Goal: Task Accomplishment & Management: Manage account settings

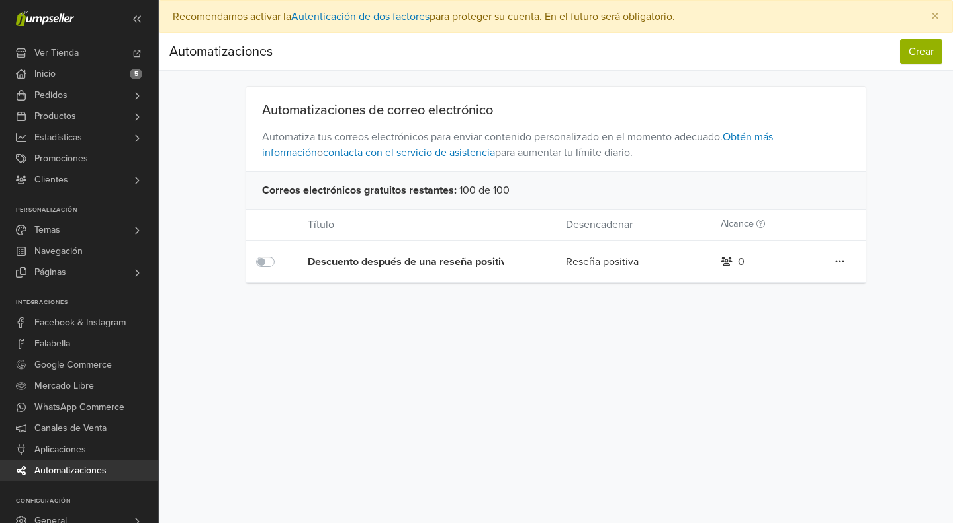
click at [838, 259] on icon at bounding box center [839, 261] width 9 height 11
click at [793, 281] on link "Editar" at bounding box center [792, 288] width 105 height 21
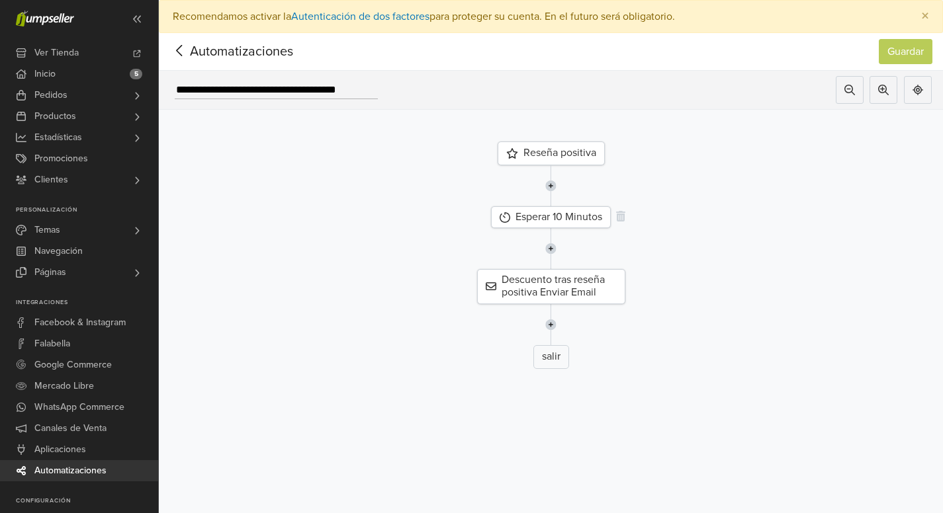
click at [545, 221] on div "Esperar 10 Minutos" at bounding box center [551, 217] width 120 height 22
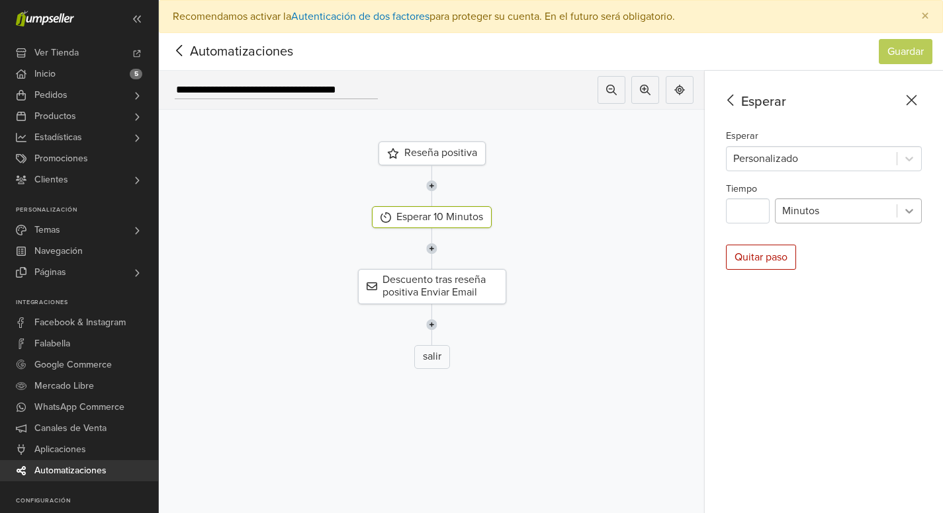
click at [914, 212] on icon at bounding box center [908, 210] width 13 height 13
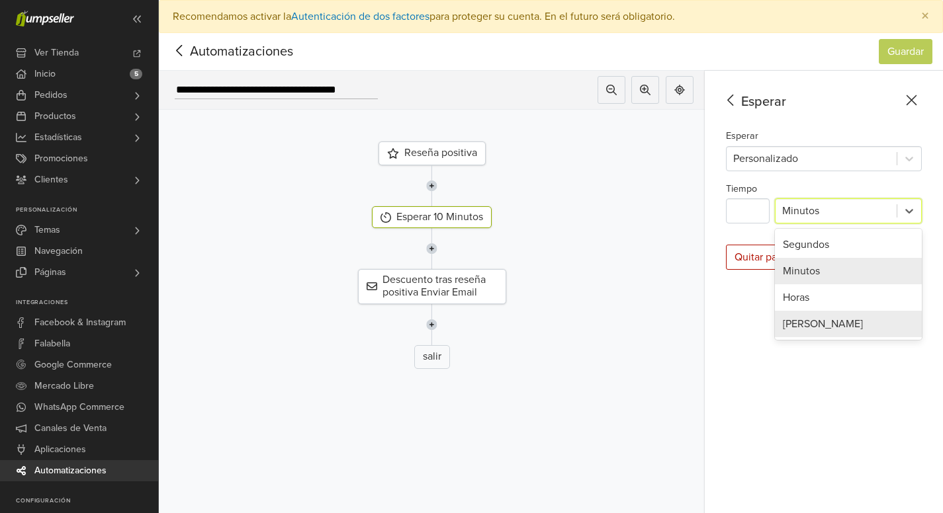
click at [813, 321] on div "[PERSON_NAME]" at bounding box center [848, 324] width 147 height 26
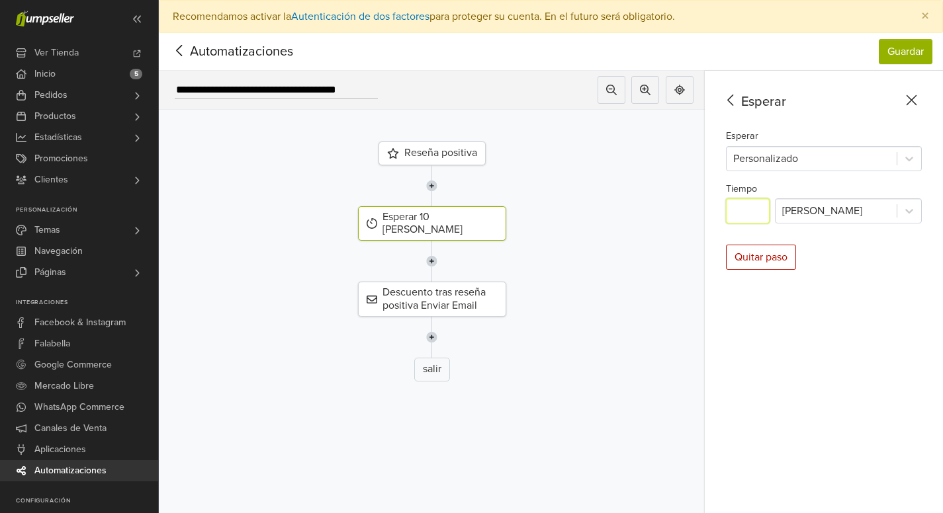
drag, startPoint x: 759, startPoint y: 212, endPoint x: 742, endPoint y: 210, distance: 17.3
click at [742, 210] on input "**" at bounding box center [748, 210] width 44 height 25
type input "*"
click at [915, 54] on button "Guardar" at bounding box center [906, 51] width 54 height 25
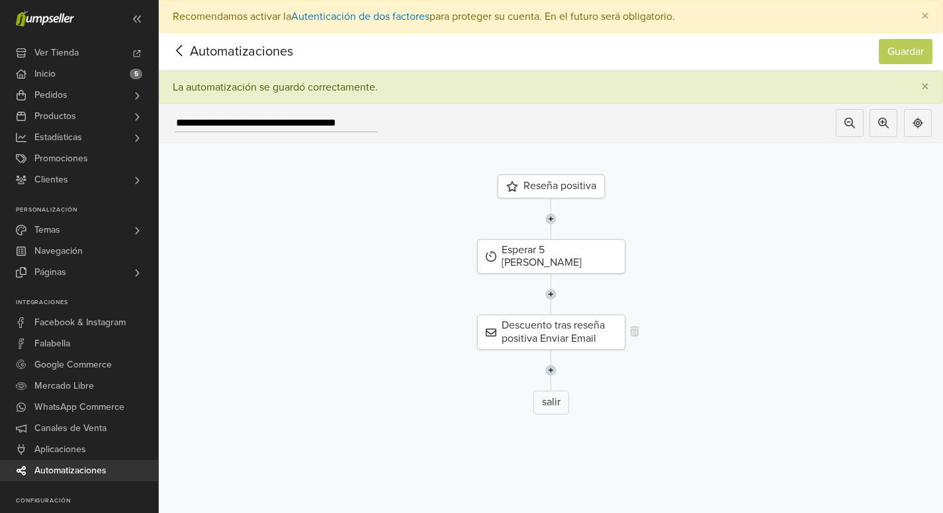
click at [580, 326] on div "Descuento tras reseña positiva Enviar Email" at bounding box center [551, 332] width 148 height 34
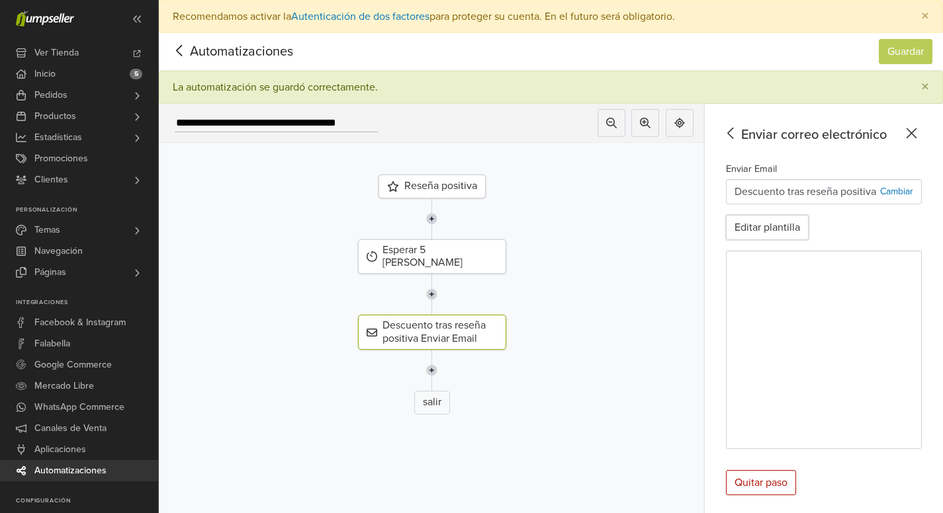
click at [770, 233] on button "Editar plantilla" at bounding box center [767, 227] width 83 height 25
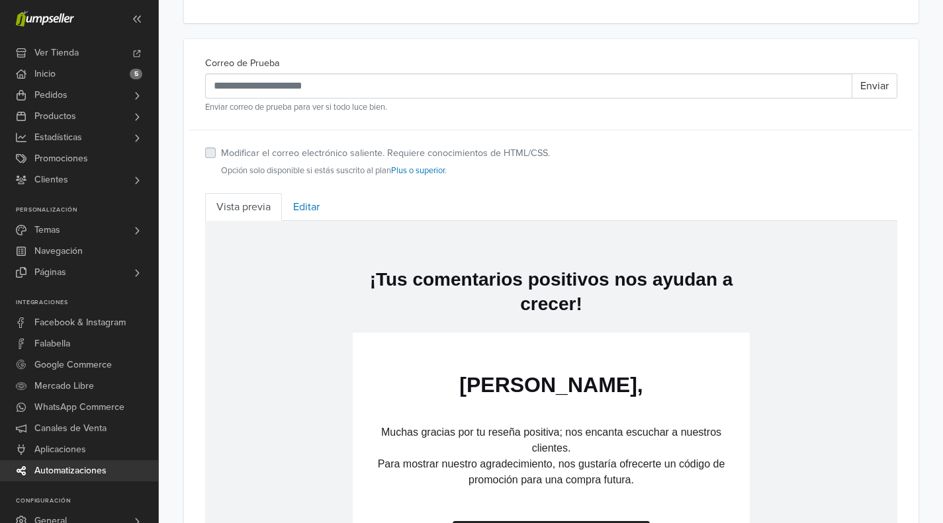
scroll to position [529, 0]
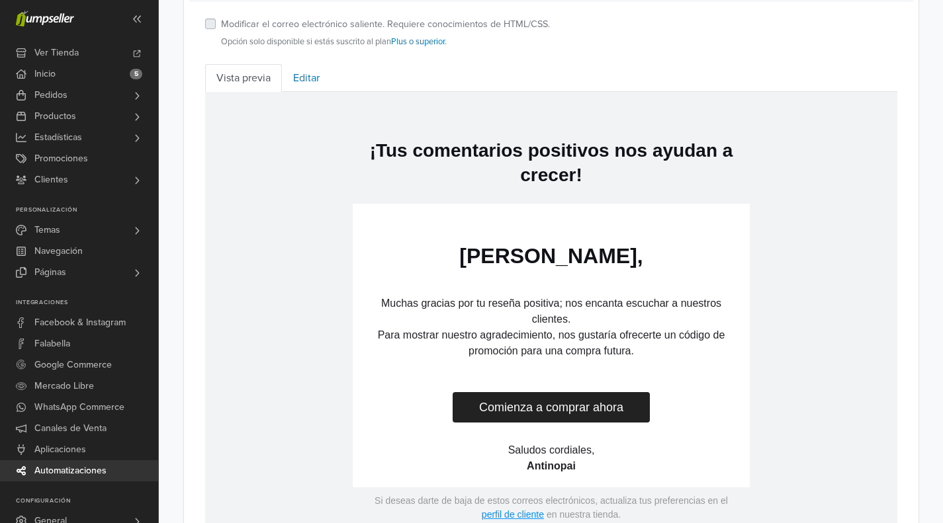
click at [310, 83] on link "Editar" at bounding box center [306, 78] width 49 height 28
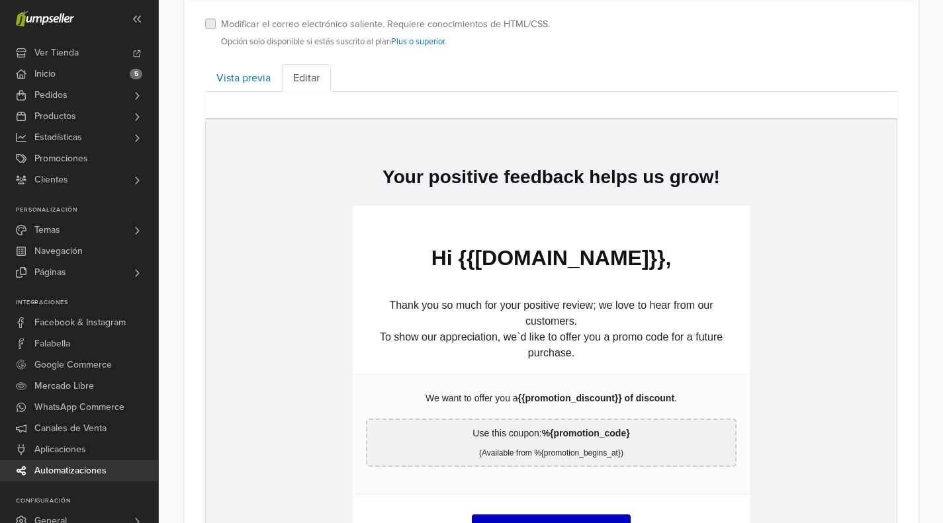
click at [564, 345] on p "To show our appreciation, we`d like to offer you a promo code for a future purc…" at bounding box center [550, 346] width 371 height 32
click at [554, 327] on p "Thank you so much for your positive review; we love to hear from our customers." at bounding box center [550, 314] width 371 height 32
drag, startPoint x: 554, startPoint y: 326, endPoint x: 566, endPoint y: 344, distance: 21.5
click at [554, 326] on p "Thank you so much for your positive review; we love to hear from our customers." at bounding box center [550, 314] width 371 height 32
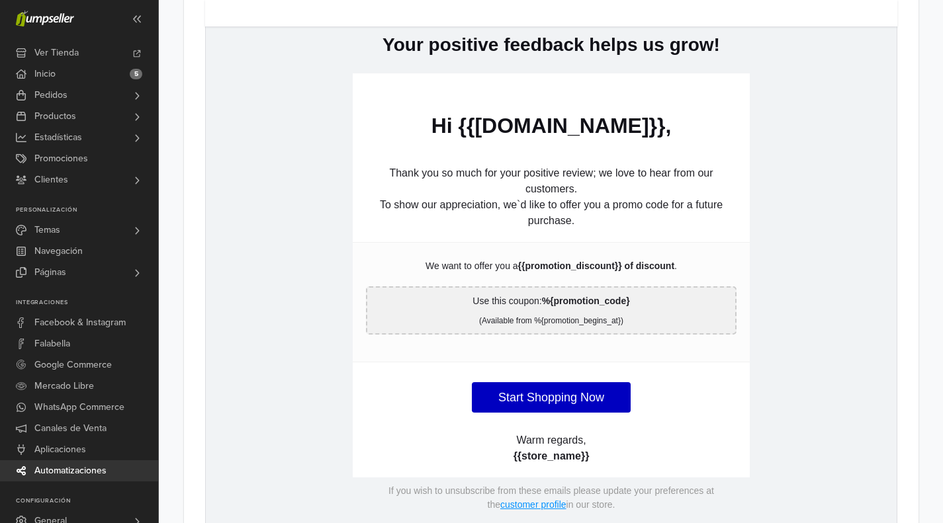
click at [570, 296] on strong "%{promotion_code}" at bounding box center [585, 301] width 88 height 11
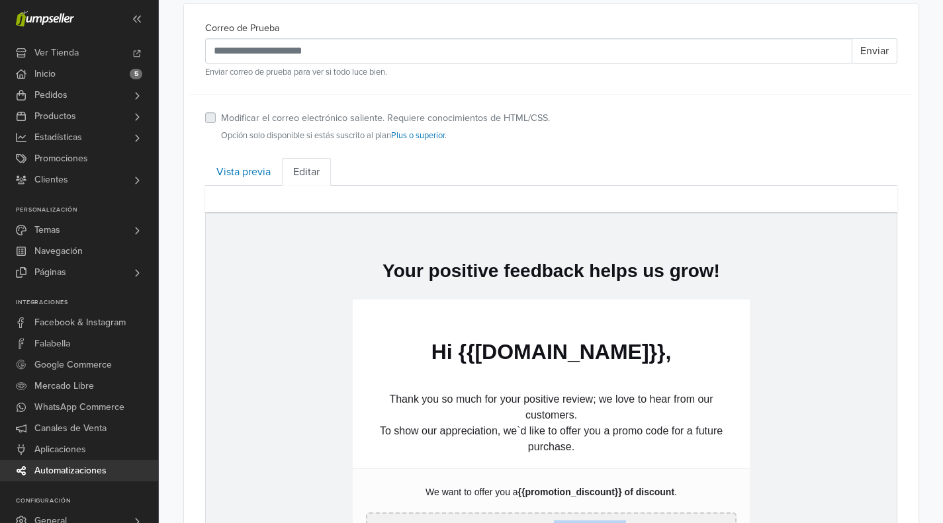
scroll to position [502, 0]
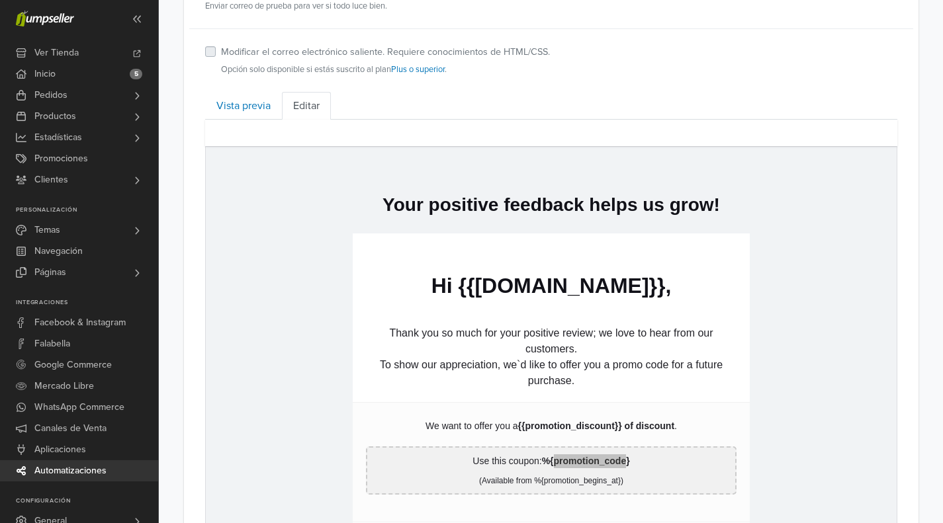
click at [221, 54] on label "Modificar el correo electrónico saliente. Requiere conocimientos de HTML/CSS." at bounding box center [385, 52] width 329 height 15
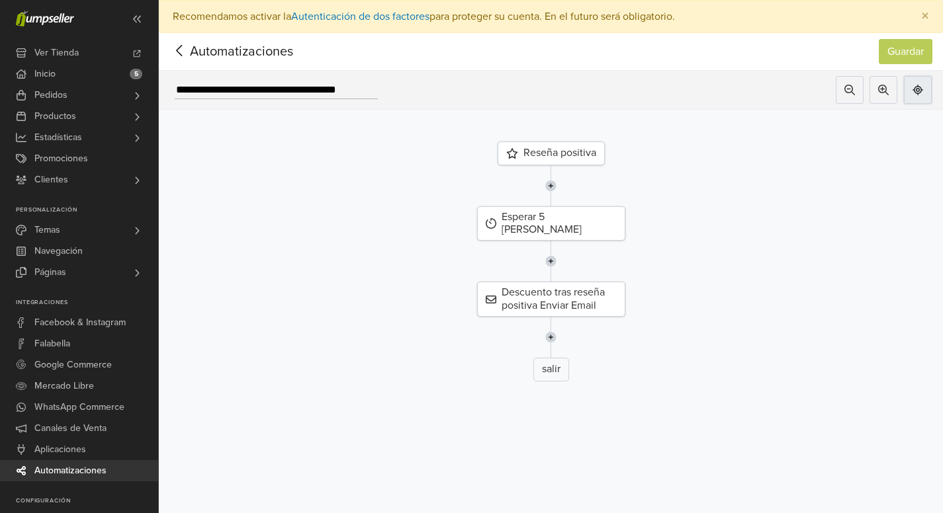
click at [923, 86] on icon at bounding box center [917, 90] width 11 height 11
click at [278, 87] on input "**********" at bounding box center [276, 90] width 203 height 18
click at [889, 93] on icon at bounding box center [883, 90] width 11 height 11
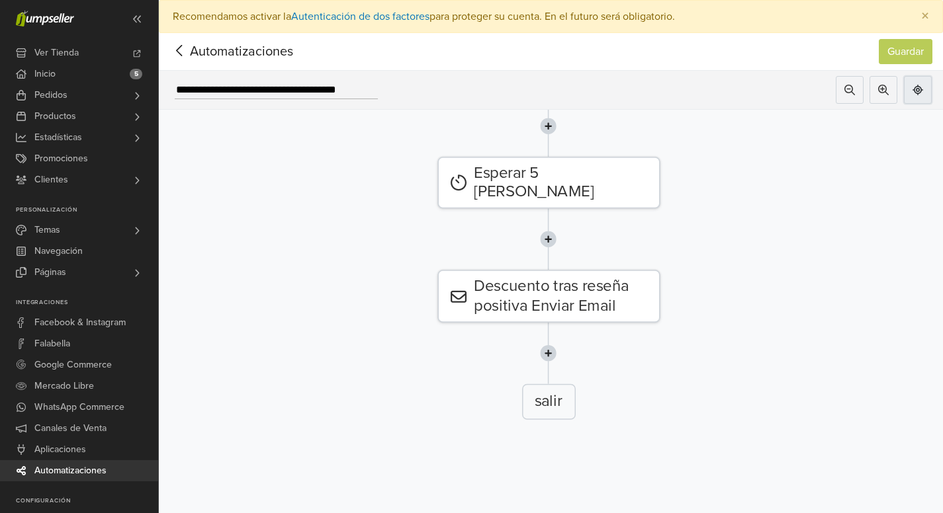
click at [923, 91] on icon at bounding box center [917, 90] width 11 height 11
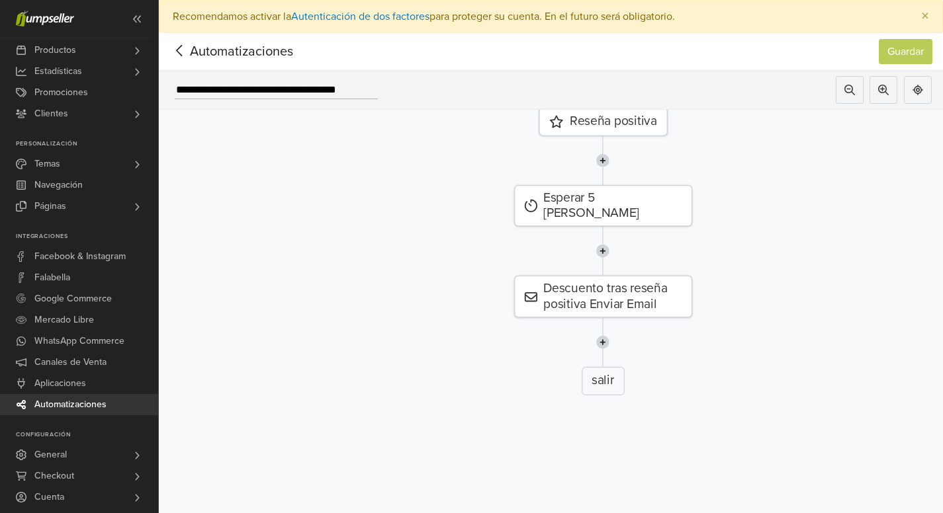
click at [179, 50] on icon at bounding box center [179, 50] width 21 height 17
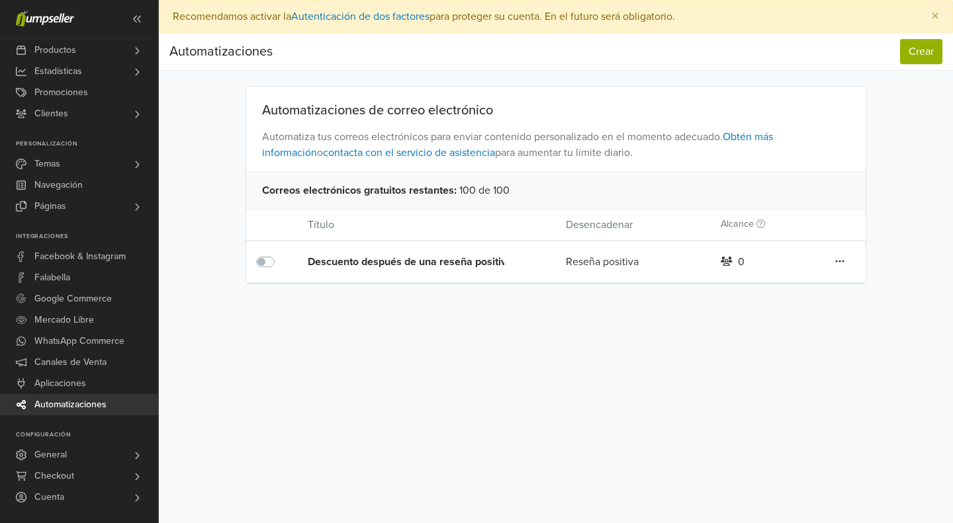
click at [841, 263] on icon at bounding box center [839, 261] width 9 height 11
click at [774, 283] on link "Editar" at bounding box center [792, 288] width 105 height 21
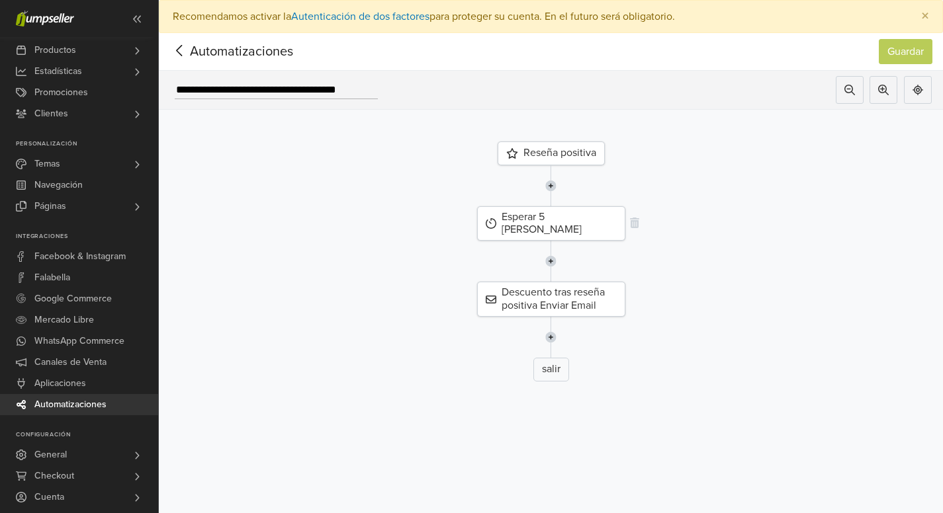
click at [554, 216] on div "Esperar 5 [PERSON_NAME]" at bounding box center [551, 223] width 148 height 34
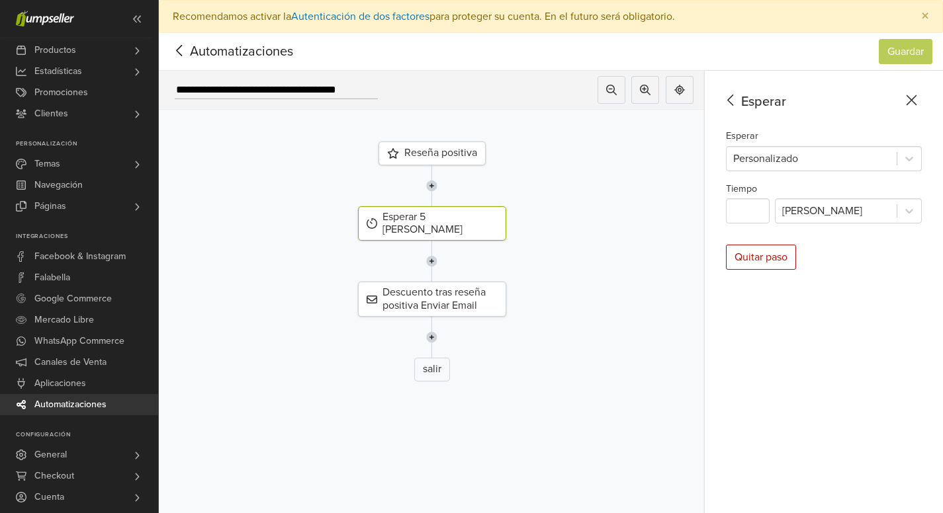
click at [457, 154] on div "Reseña positiva" at bounding box center [431, 154] width 107 height 24
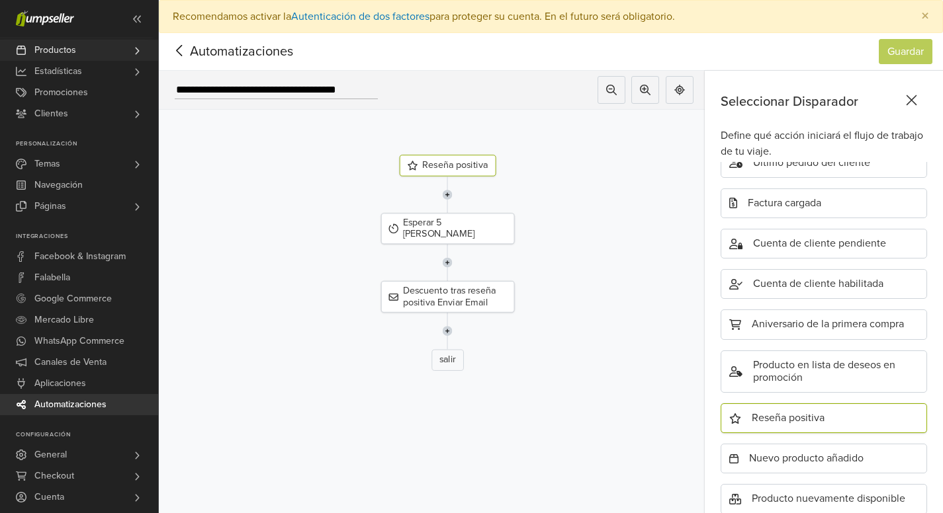
click at [50, 52] on span "Productos" at bounding box center [55, 50] width 42 height 21
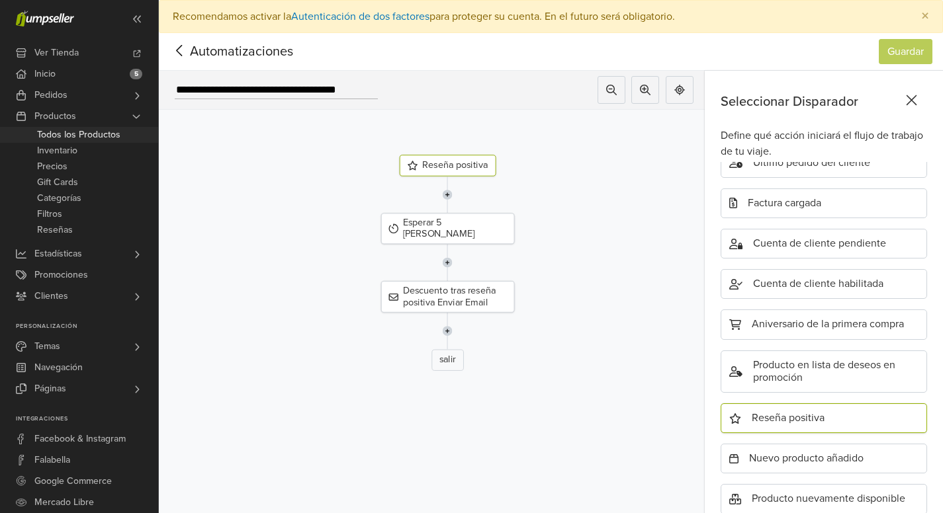
click at [65, 136] on span "Todos los Productos" at bounding box center [78, 135] width 83 height 16
